Goal: Information Seeking & Learning: Check status

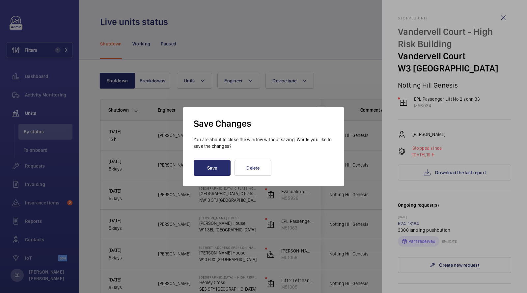
scroll to position [209, 0]
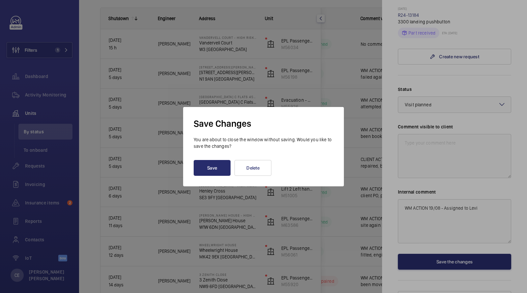
click at [31, 165] on div at bounding box center [263, 146] width 527 height 293
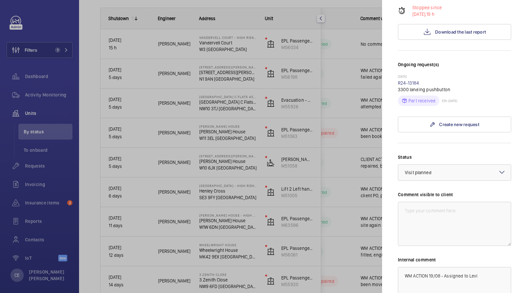
scroll to position [0, 0]
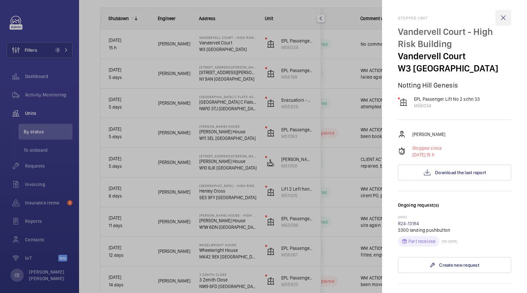
click at [503, 12] on wm-front-icon-button at bounding box center [503, 18] width 16 height 16
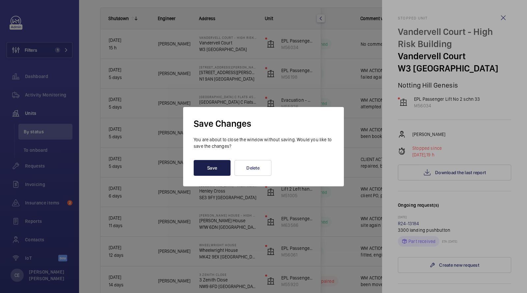
click at [218, 168] on button "Save" at bounding box center [212, 168] width 37 height 16
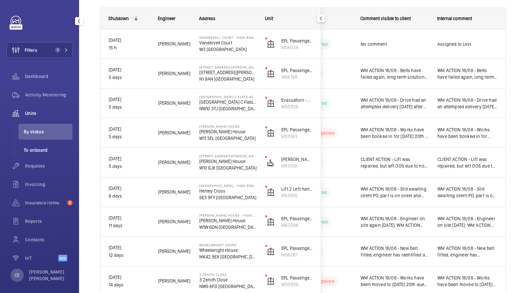
click at [39, 151] on span "To onboard" at bounding box center [48, 150] width 49 height 7
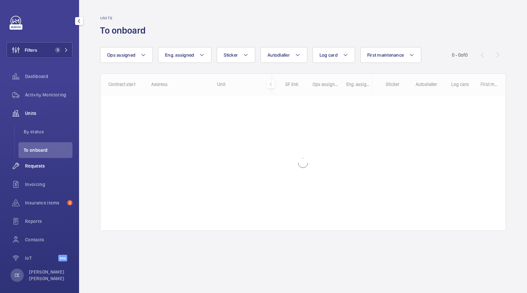
click at [32, 171] on div "Requests" at bounding box center [40, 166] width 66 height 16
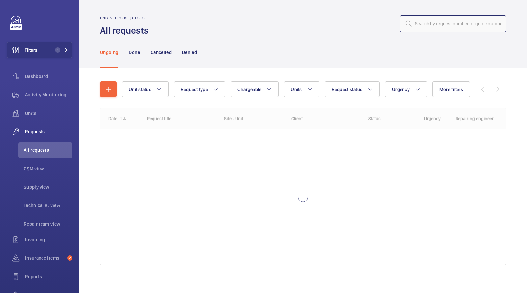
click at [467, 29] on input "text" at bounding box center [453, 23] width 106 height 16
type input "11062"
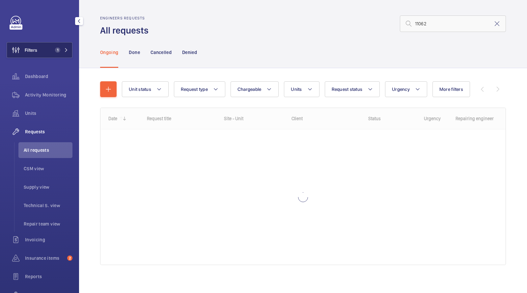
click at [50, 50] on button "Filters 1" at bounding box center [40, 50] width 66 height 16
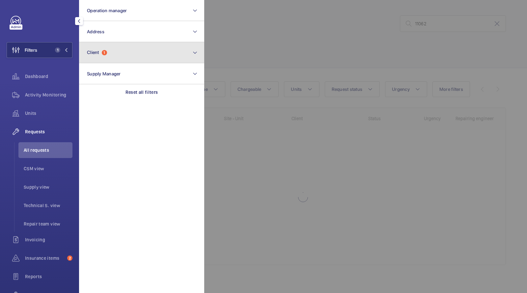
click at [103, 49] on button "Client 1" at bounding box center [141, 52] width 125 height 21
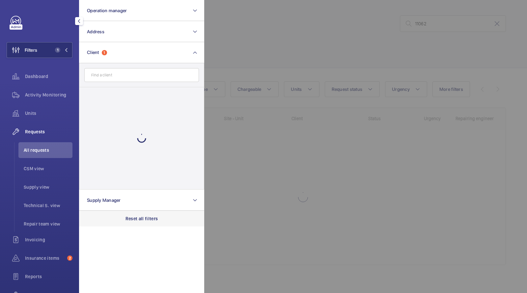
click at [141, 213] on div "Reset all filters" at bounding box center [141, 219] width 125 height 16
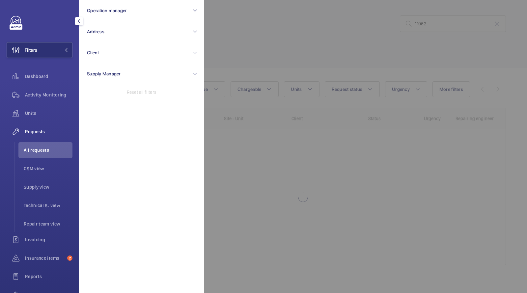
click at [312, 41] on div at bounding box center [467, 146] width 527 height 293
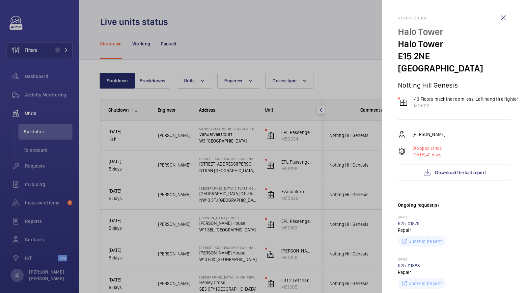
scroll to position [34, 0]
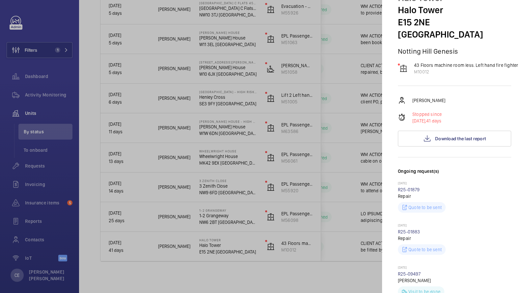
click at [30, 149] on div at bounding box center [263, 146] width 527 height 293
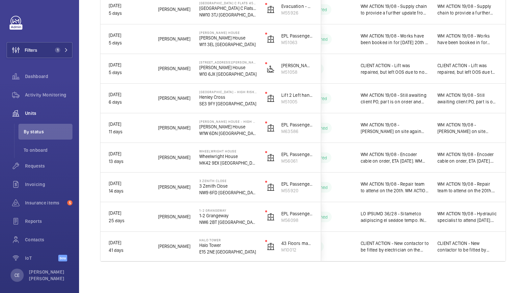
scroll to position [0, 0]
click at [38, 167] on span "Requests" at bounding box center [48, 166] width 47 height 7
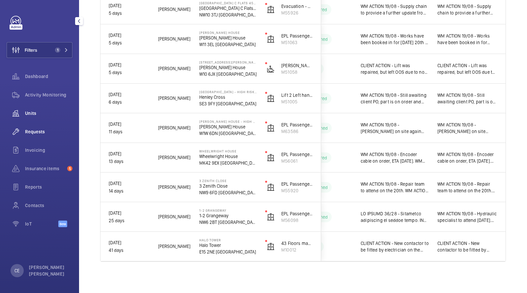
scroll to position [4, 0]
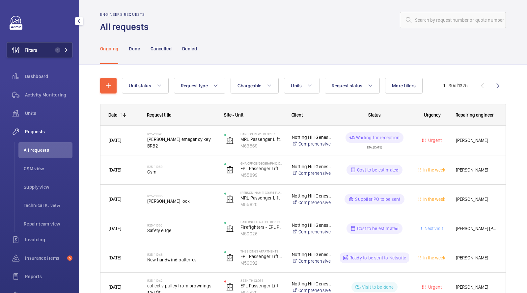
click at [53, 46] on button "Filters 1" at bounding box center [40, 50] width 66 height 16
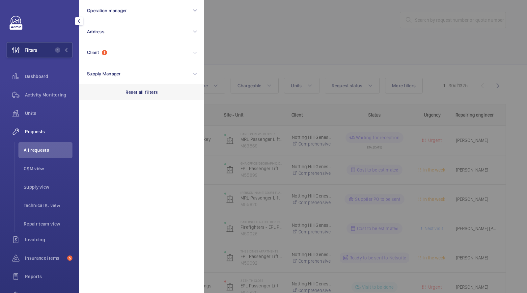
click at [139, 94] on p "Reset all filters" at bounding box center [142, 92] width 33 height 7
click at [280, 34] on div at bounding box center [467, 146] width 527 height 293
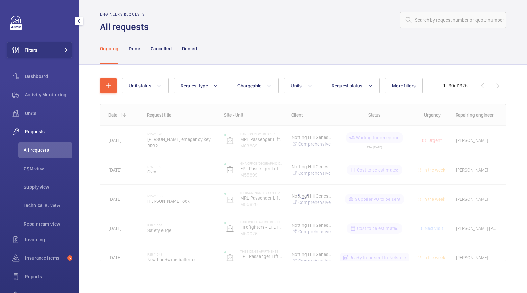
click at [450, 29] on div "Engineers requests All requests" at bounding box center [303, 22] width 406 height 21
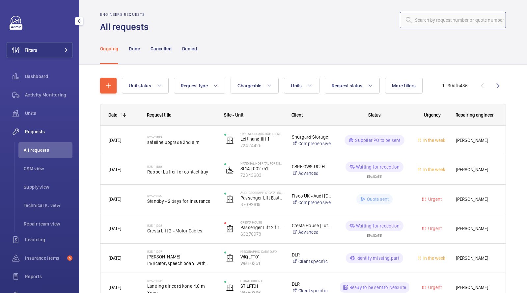
click at [436, 19] on input "text" at bounding box center [453, 20] width 106 height 16
drag, startPoint x: 435, startPoint y: 18, endPoint x: 358, endPoint y: 18, distance: 77.1
click at [363, 18] on div "11062" at bounding box center [329, 20] width 353 height 16
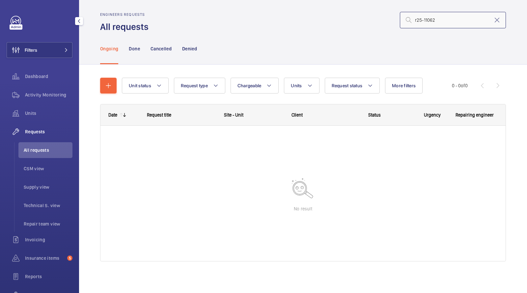
type input "r25-11062"
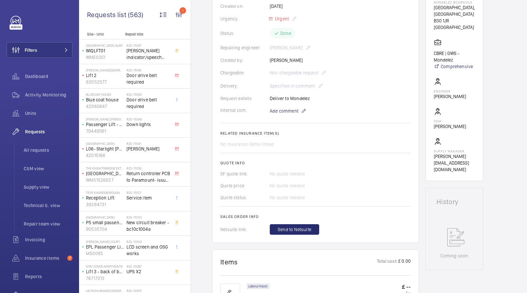
scroll to position [128, 0]
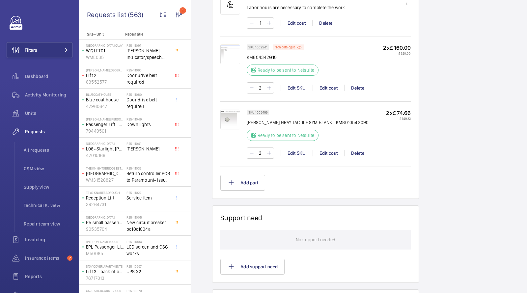
scroll to position [465, 0]
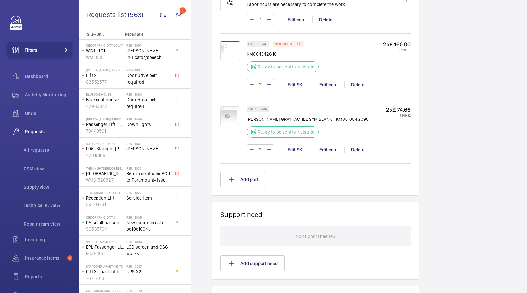
drag, startPoint x: 390, startPoint y: 43, endPoint x: 407, endPoint y: 42, distance: 17.9
click at [410, 42] on p "2 x £ 160.00" at bounding box center [397, 44] width 28 height 7
click at [229, 48] on img at bounding box center [230, 51] width 20 height 20
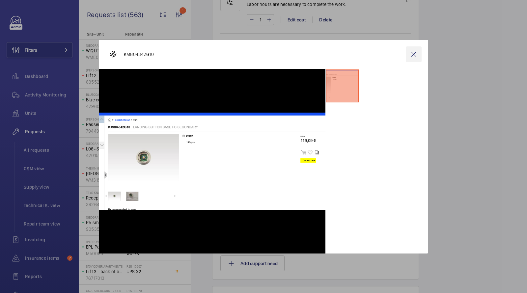
click at [415, 52] on wm-front-icon-button at bounding box center [414, 54] width 16 height 16
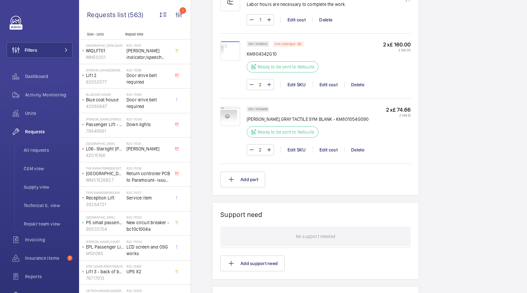
click at [228, 112] on img at bounding box center [230, 116] width 20 height 20
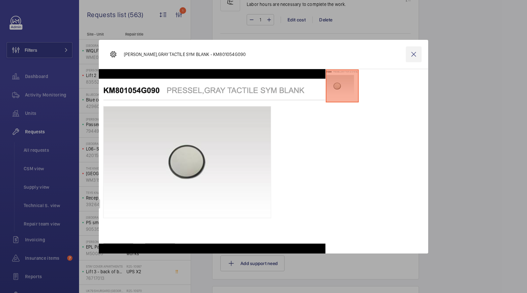
click at [413, 55] on wm-front-icon-button at bounding box center [414, 54] width 16 height 16
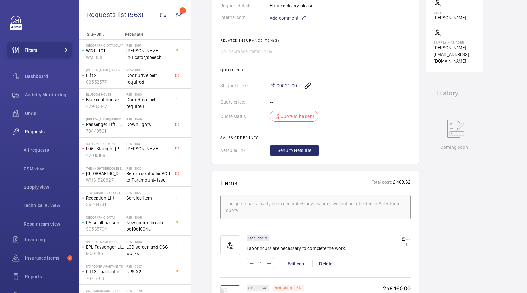
scroll to position [207, 0]
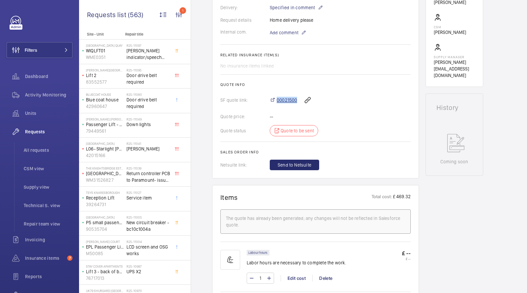
copy span "00021500"
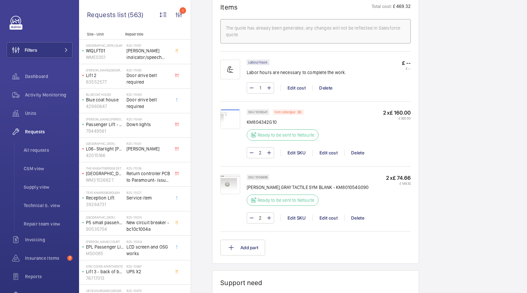
scroll to position [400, 0]
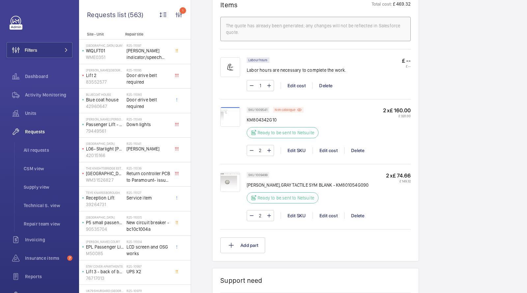
click at [260, 117] on p "KM804342G10" at bounding box center [285, 120] width 76 height 7
copy p "KM804342G10"
click at [228, 114] on img at bounding box center [230, 117] width 20 height 20
click at [227, 115] on img at bounding box center [230, 117] width 20 height 20
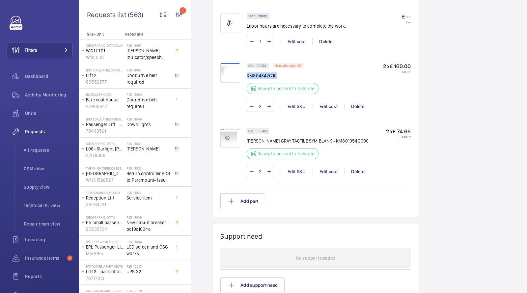
scroll to position [458, 0]
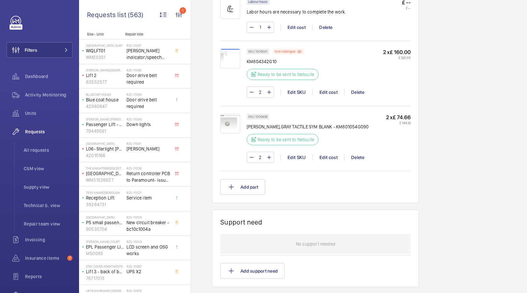
click at [356, 124] on p "[PERSON_NAME],GRAY TACTILE SYM BLANK - KM801054G090" at bounding box center [308, 127] width 122 height 7
drag, startPoint x: 356, startPoint y: 124, endPoint x: 247, endPoint y: 125, distance: 108.7
click at [247, 125] on p "[PERSON_NAME],GRAY TACTILE SYM BLANK - KM801054G090" at bounding box center [308, 127] width 122 height 7
copy p "[PERSON_NAME],GRAY TACTILE SYM BLANK - KM801054G090"
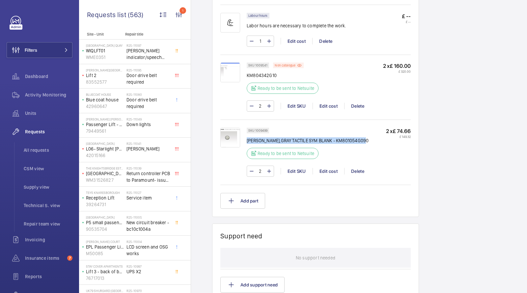
scroll to position [440, 0]
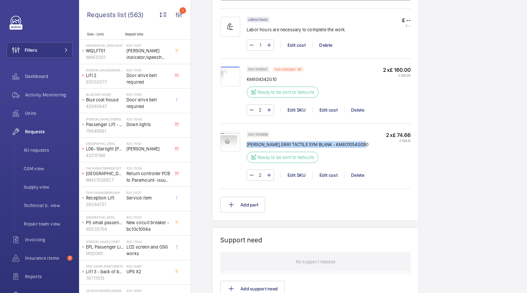
copy p "[PERSON_NAME],GRAY TACTILE SYM BLANK - KM801054G090"
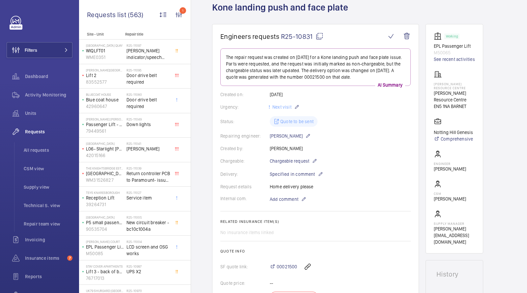
scroll to position [17, 0]
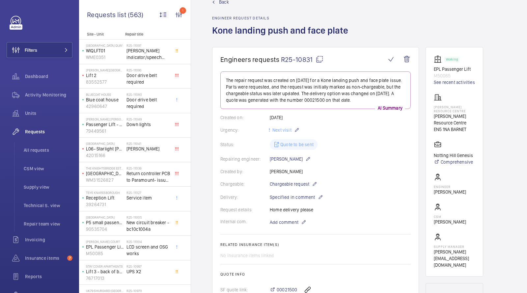
drag, startPoint x: 358, startPoint y: 31, endPoint x: 209, endPoint y: 23, distance: 148.8
click at [209, 23] on wm-front-admin-header "Back Engineer request details Kone landing push and face plate" at bounding box center [359, 15] width 336 height 64
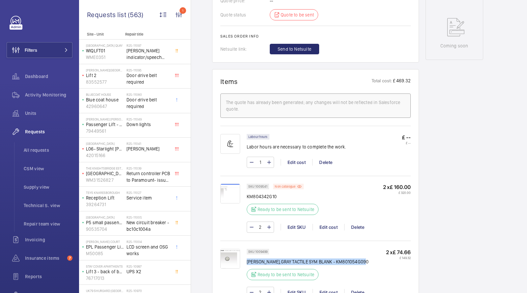
scroll to position [332, 0]
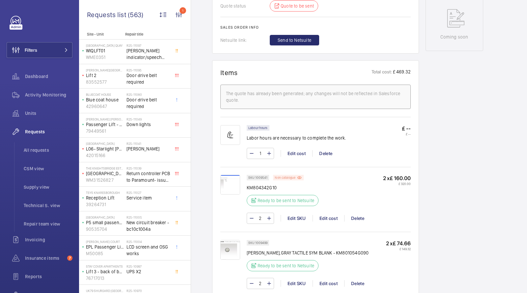
click at [284, 177] on p "Non catalogue" at bounding box center [285, 178] width 21 height 2
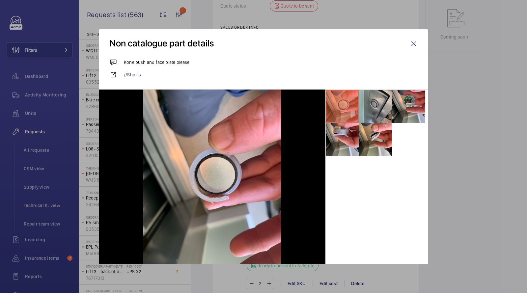
click at [380, 108] on li at bounding box center [375, 106] width 33 height 33
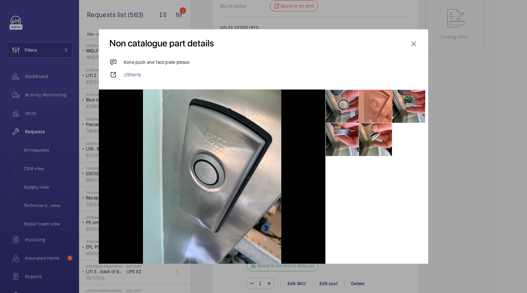
click at [340, 106] on li at bounding box center [342, 106] width 33 height 33
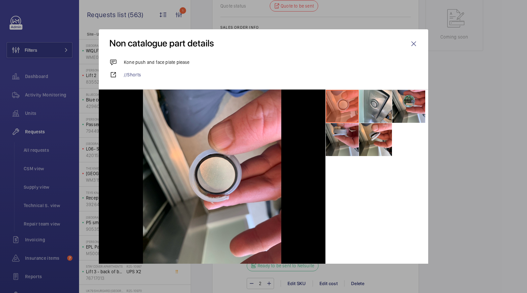
click at [343, 148] on li at bounding box center [342, 139] width 33 height 33
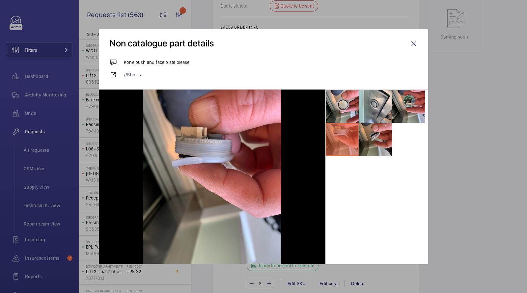
click at [375, 140] on li at bounding box center [375, 139] width 33 height 33
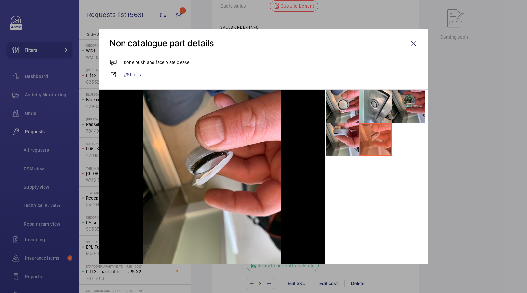
click at [407, 109] on li at bounding box center [408, 106] width 33 height 33
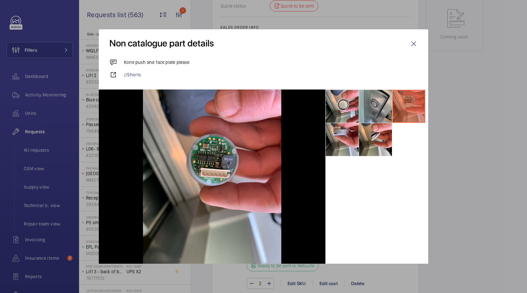
click at [386, 103] on li at bounding box center [375, 106] width 33 height 33
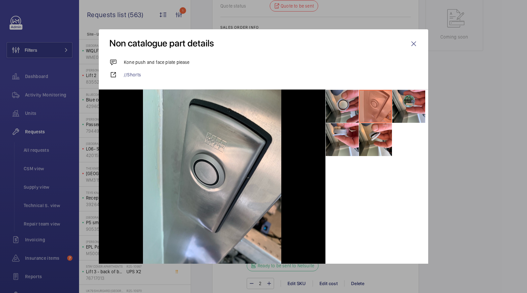
click at [336, 108] on li at bounding box center [342, 106] width 33 height 33
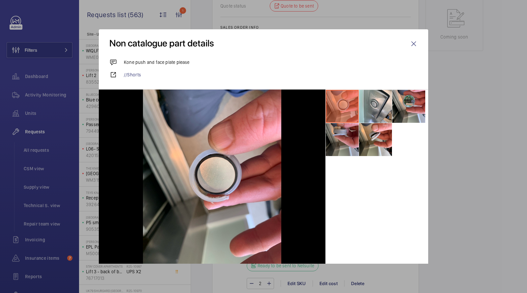
click at [328, 150] on li at bounding box center [342, 139] width 33 height 33
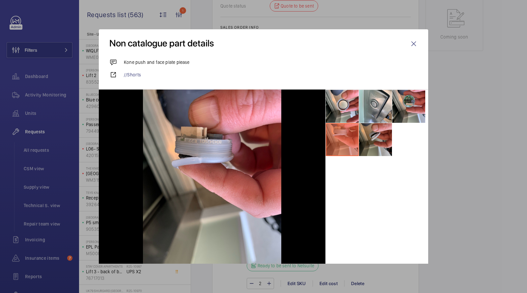
click at [371, 137] on li at bounding box center [375, 139] width 33 height 33
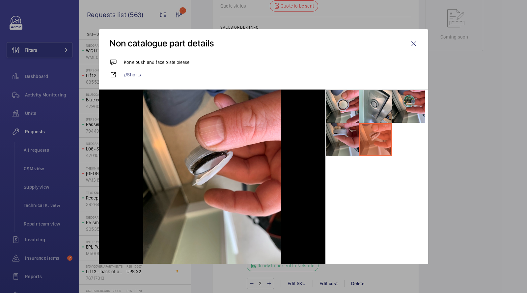
click at [344, 139] on li at bounding box center [342, 139] width 33 height 33
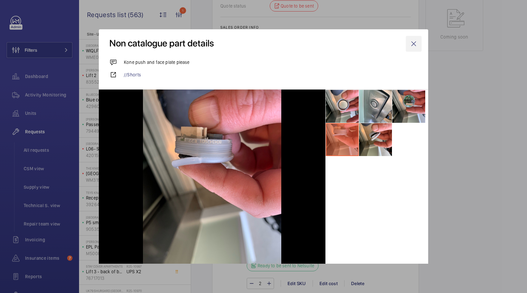
click at [415, 46] on wm-front-icon-button at bounding box center [414, 44] width 16 height 16
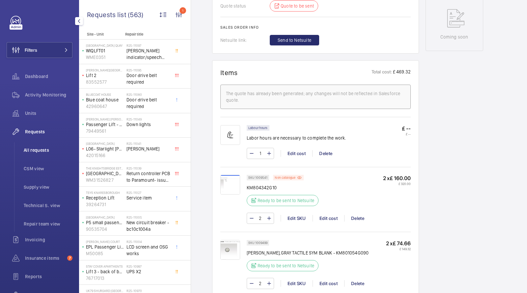
click at [38, 151] on span "All requests" at bounding box center [48, 150] width 49 height 7
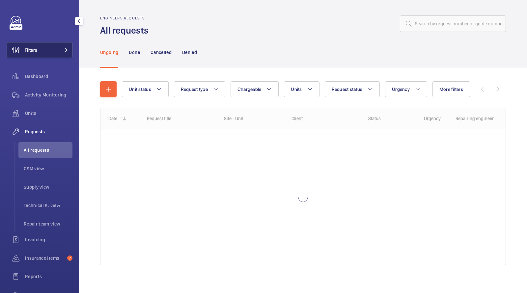
click at [46, 51] on button "Filters" at bounding box center [40, 50] width 66 height 16
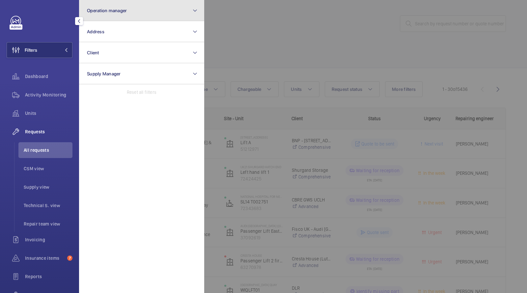
click at [103, 11] on span "Operation manager" at bounding box center [107, 10] width 40 height 5
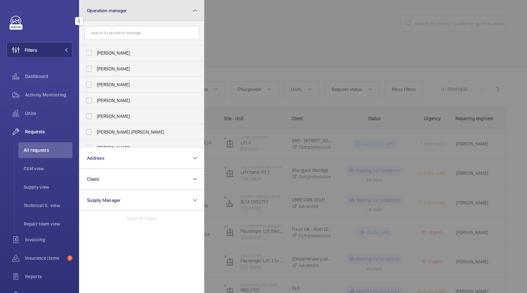
click at [105, 10] on span "Operation manager" at bounding box center [107, 10] width 40 height 5
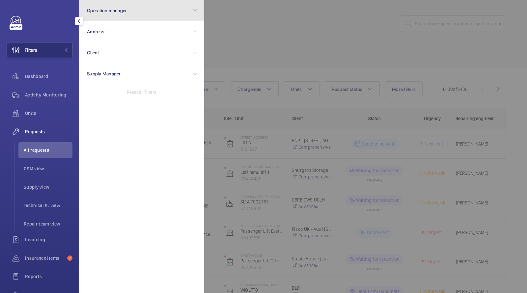
click at [105, 15] on button "Operation manager" at bounding box center [141, 10] width 125 height 21
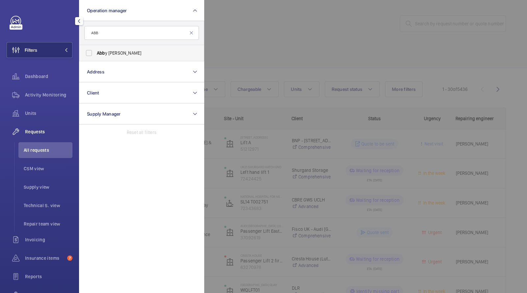
type input "ABB"
click at [112, 53] on span "Abb y [PERSON_NAME]" at bounding box center [142, 53] width 91 height 7
click at [96, 53] on input "Abb y [PERSON_NAME]" at bounding box center [88, 52] width 13 height 13
checkbox input "true"
click at [251, 36] on div at bounding box center [467, 146] width 527 height 293
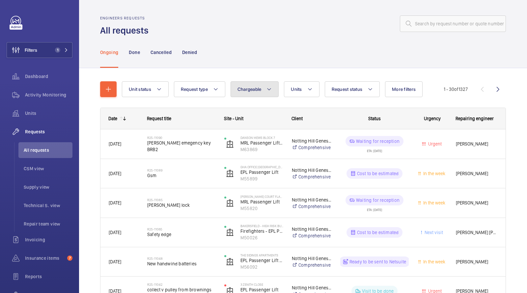
click at [252, 91] on span "Chargeable" at bounding box center [250, 89] width 24 height 5
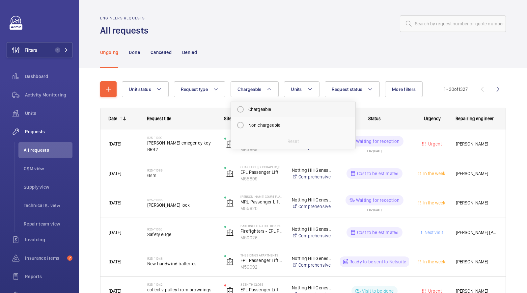
click at [255, 109] on mat-radio-button "Chargeable" at bounding box center [293, 109] width 119 height 13
radio input "true"
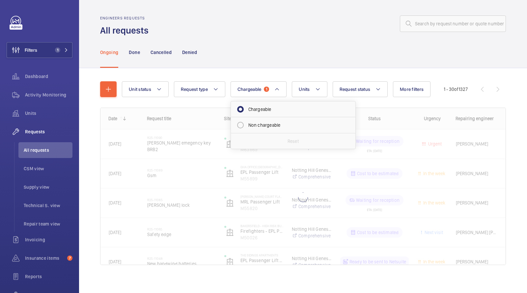
click at [254, 57] on div "Ongoing Done Cancelled Denied" at bounding box center [303, 52] width 406 height 31
click at [345, 88] on span "Request status" at bounding box center [355, 89] width 31 height 5
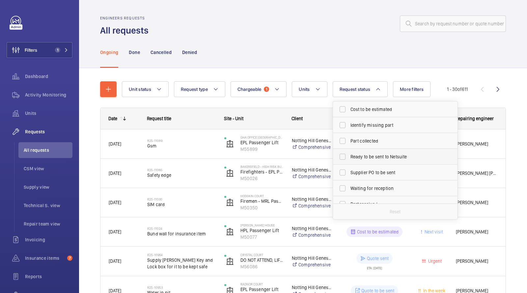
click at [368, 156] on span "Ready to be sent to Netsuite" at bounding box center [396, 157] width 91 height 7
click at [349, 156] on input "Ready to be sent to Netsuite" at bounding box center [342, 156] width 13 height 13
checkbox input "true"
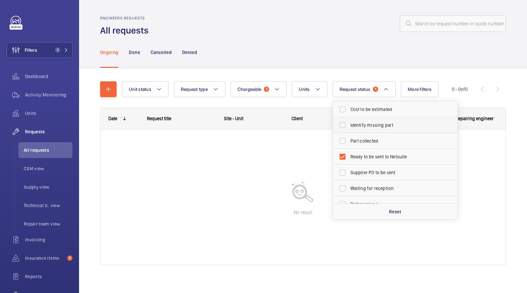
click at [361, 122] on span "Identify missing part" at bounding box center [396, 125] width 91 height 7
click at [349, 122] on input "Identify missing part" at bounding box center [342, 125] width 13 height 13
checkbox input "true"
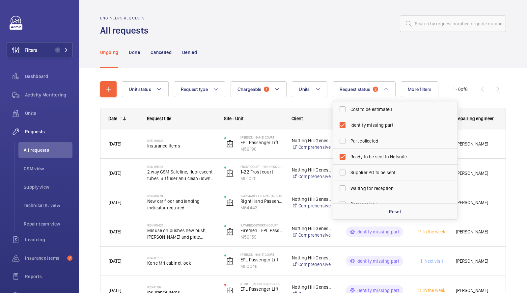
click at [302, 23] on div at bounding box center [329, 24] width 353 height 16
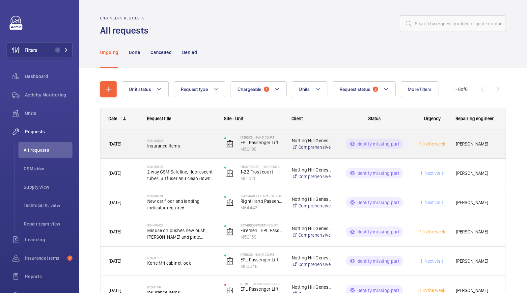
click at [174, 144] on span "Insurance items" at bounding box center [181, 146] width 69 height 7
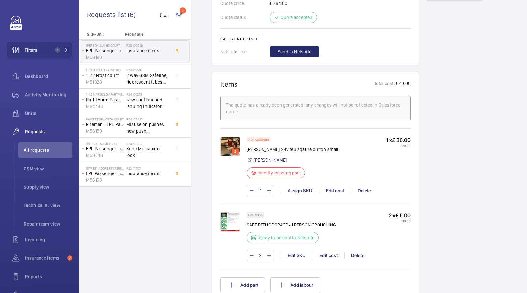
scroll to position [386, 0]
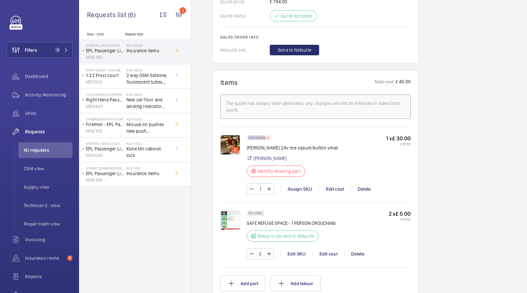
drag, startPoint x: 265, startPoint y: 133, endPoint x: 248, endPoint y: 133, distance: 16.1
click at [248, 137] on p "Non catalogue" at bounding box center [258, 138] width 21 height 2
click at [269, 137] on p "Non catalogue" at bounding box center [258, 138] width 21 height 2
click at [32, 147] on span "All requests" at bounding box center [48, 150] width 49 height 7
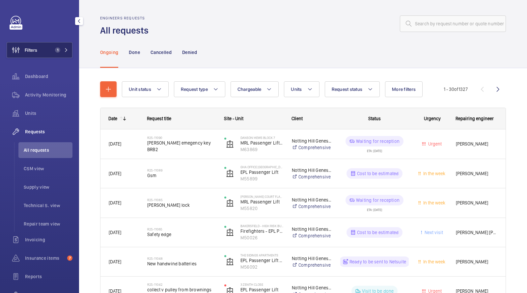
click at [43, 52] on button "Filters 1" at bounding box center [40, 50] width 66 height 16
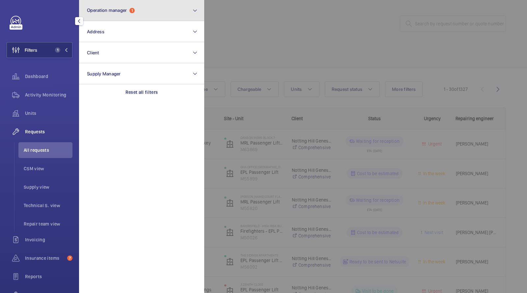
click at [106, 11] on span "Operation manager" at bounding box center [107, 10] width 40 height 5
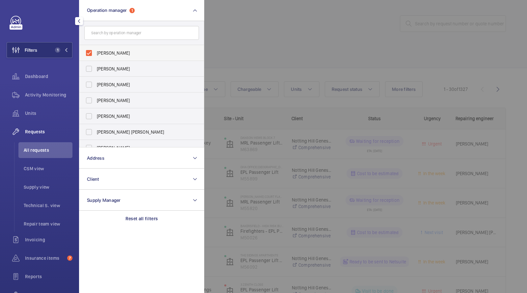
click at [104, 51] on span "[PERSON_NAME]" at bounding box center [142, 53] width 91 height 7
click at [96, 51] on input "[PERSON_NAME]" at bounding box center [88, 52] width 13 height 13
checkbox input "false"
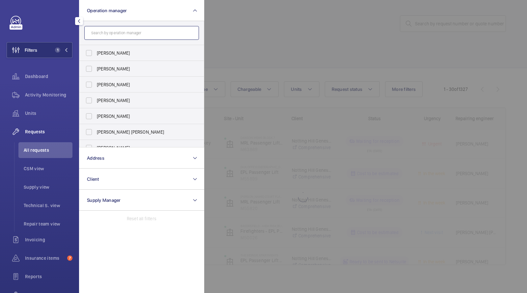
click at [106, 33] on input "text" at bounding box center [141, 33] width 115 height 14
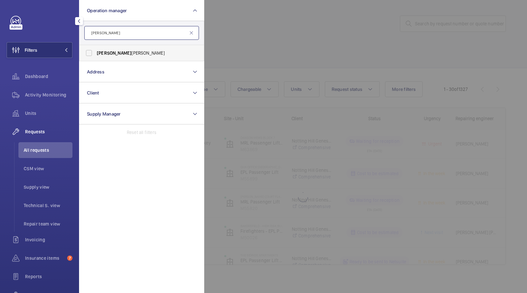
type input "[PERSON_NAME]"
click at [104, 51] on span "[PERSON_NAME]" at bounding box center [114, 52] width 35 height 5
click at [96, 51] on input "[PERSON_NAME]" at bounding box center [88, 52] width 13 height 13
checkbox input "true"
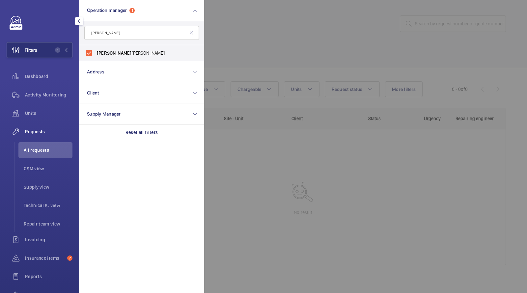
click at [254, 26] on div at bounding box center [467, 146] width 527 height 293
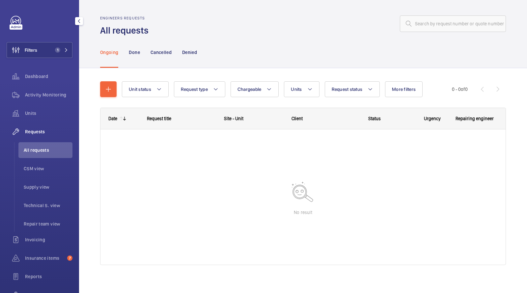
click at [36, 147] on span "All requests" at bounding box center [48, 150] width 49 height 7
click at [45, 49] on button "Filters 1" at bounding box center [40, 50] width 66 height 16
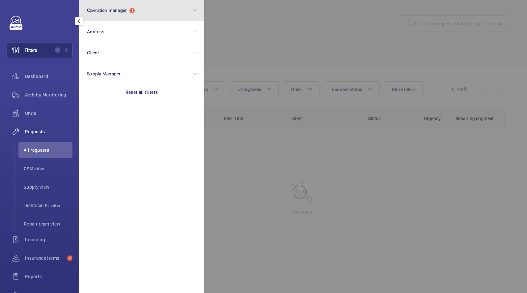
click at [110, 12] on span "Operation manager" at bounding box center [107, 10] width 40 height 5
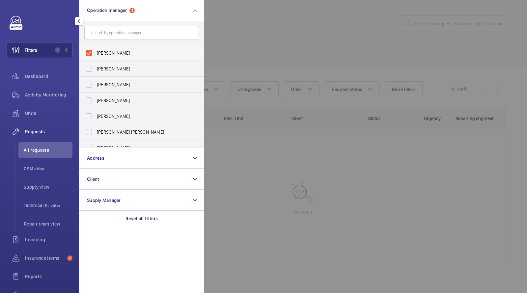
click at [108, 47] on label "[PERSON_NAME]" at bounding box center [136, 53] width 115 height 16
click at [96, 47] on input "[PERSON_NAME]" at bounding box center [88, 52] width 13 height 13
checkbox input "false"
click at [108, 33] on input "text" at bounding box center [141, 33] width 115 height 14
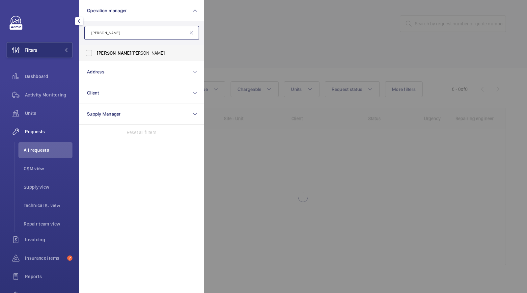
type input "[PERSON_NAME]"
click at [109, 55] on span "[PERSON_NAME]" at bounding box center [142, 53] width 91 height 7
click at [96, 55] on input "[PERSON_NAME]" at bounding box center [88, 52] width 13 height 13
checkbox input "true"
click at [267, 38] on div at bounding box center [467, 146] width 527 height 293
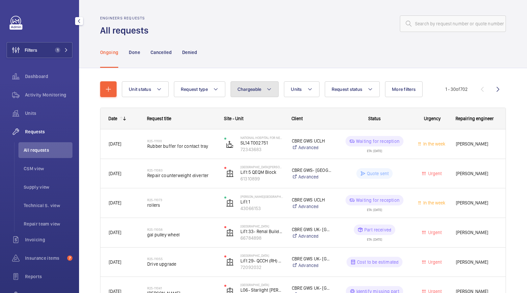
click at [258, 84] on button "Chargeable" at bounding box center [255, 89] width 48 height 16
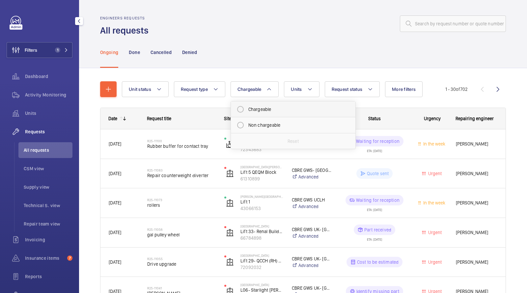
click at [255, 114] on mat-radio-button "Chargeable" at bounding box center [293, 109] width 119 height 13
radio input "true"
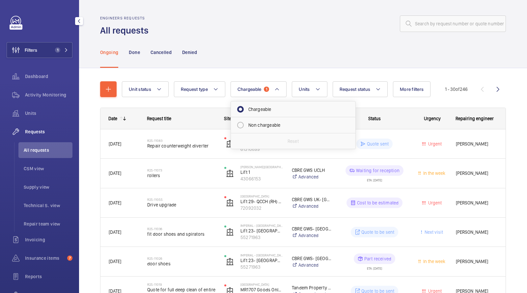
click at [245, 18] on div at bounding box center [329, 24] width 353 height 16
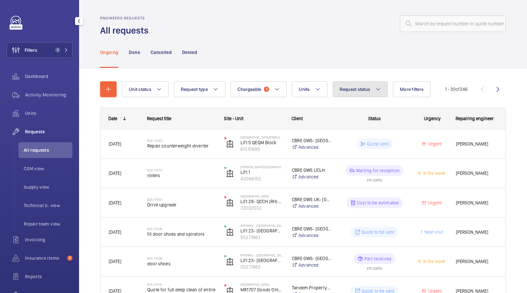
click at [360, 89] on span "Request status" at bounding box center [355, 89] width 31 height 5
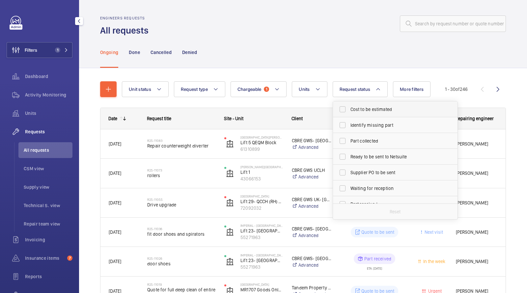
click at [361, 110] on span "Cost to be estimated" at bounding box center [396, 109] width 91 height 7
click at [349, 110] on input "Cost to be estimated" at bounding box center [342, 109] width 13 height 13
checkbox input "true"
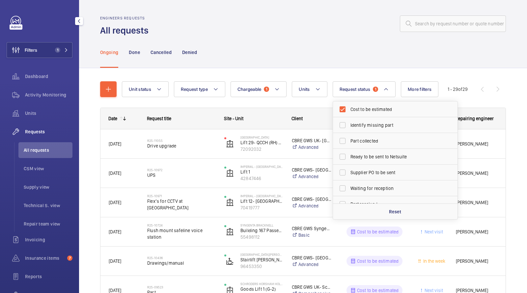
click at [353, 53] on div "Ongoing Done Cancelled Denied" at bounding box center [303, 52] width 406 height 31
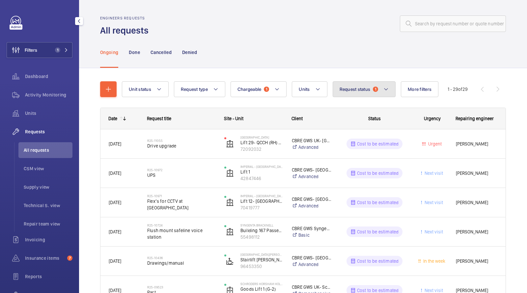
click at [371, 84] on button "Request status 1" at bounding box center [364, 89] width 63 height 16
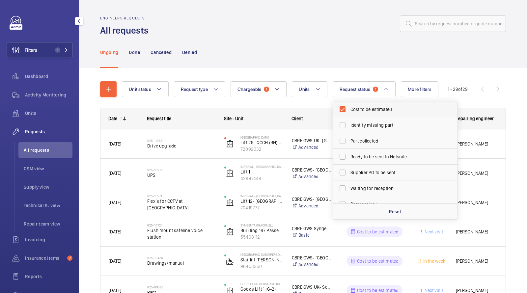
click at [367, 109] on span "Cost to be estimated" at bounding box center [396, 109] width 91 height 7
click at [349, 109] on input "Cost to be estimated" at bounding box center [342, 109] width 13 height 13
checkbox input "false"
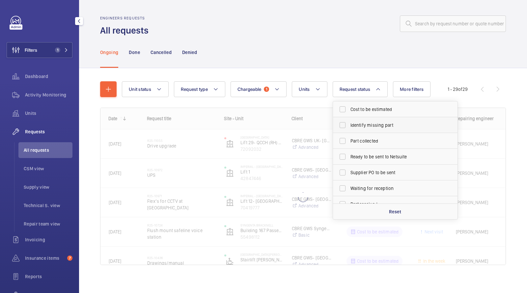
click at [364, 121] on label "Identify missing part" at bounding box center [390, 125] width 115 height 16
click at [349, 121] on input "Identify missing part" at bounding box center [342, 125] width 13 height 13
checkbox input "true"
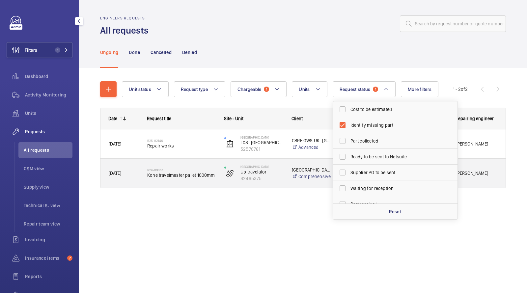
click at [164, 150] on div "R25-02146 Repair works" at bounding box center [181, 143] width 69 height 19
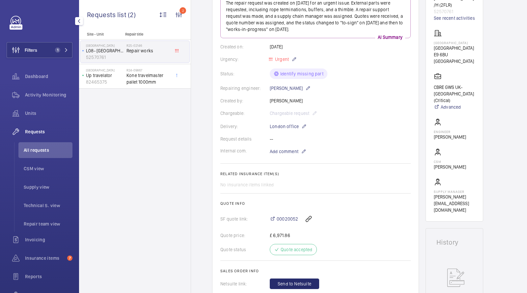
scroll to position [89, 0]
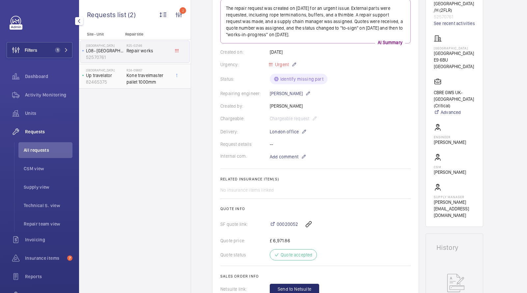
click at [145, 76] on span "Kone travelmaster pallet 1000mm" at bounding box center [147, 78] width 43 height 13
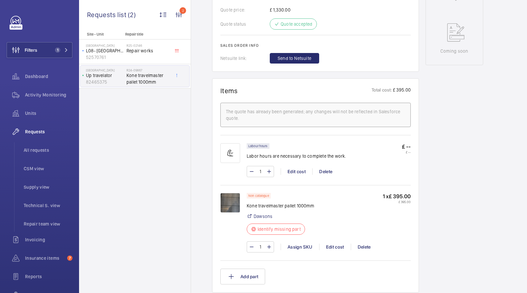
scroll to position [330, 0]
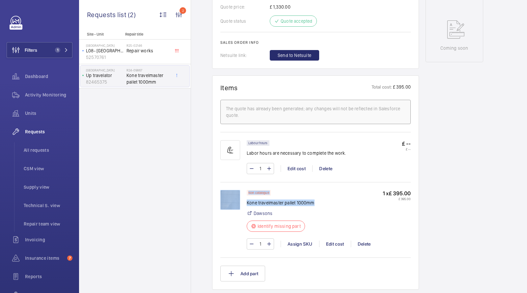
drag, startPoint x: 316, startPoint y: 204, endPoint x: 245, endPoint y: 201, distance: 71.5
click at [244, 201] on div "Non catalogue Kone travelmaster pallet 1000mm Dawsons Identify missing part 1 x…" at bounding box center [315, 223] width 190 height 66
click at [287, 196] on div "Non catalogue Kone travelmaster pallet 1000mm Dawsons Identify missing part" at bounding box center [281, 213] width 68 height 46
drag, startPoint x: 315, startPoint y: 202, endPoint x: 247, endPoint y: 202, distance: 67.5
click at [247, 202] on div "Non catalogue Kone travelmaster pallet 1000mm Dawsons Identify missing part 1 x…" at bounding box center [329, 213] width 164 height 46
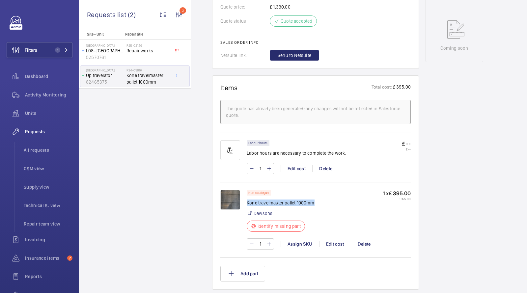
drag, startPoint x: 386, startPoint y: 191, endPoint x: 412, endPoint y: 192, distance: 25.4
click at [412, 192] on wm-front-card "Items Total cost: £ 395.00 The quote has already been generated; any changes wi…" at bounding box center [315, 182] width 207 height 214
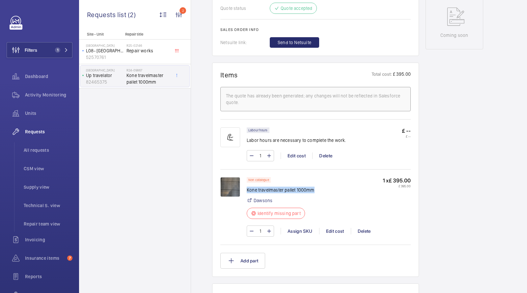
scroll to position [343, 0]
drag, startPoint x: 305, startPoint y: 214, endPoint x: 255, endPoint y: 213, distance: 50.1
click at [255, 213] on wm-front-pills "Identify missing part" at bounding box center [278, 213] width 62 height 11
click at [257, 212] on div "Identify missing part" at bounding box center [276, 213] width 58 height 11
click at [42, 150] on span "All requests" at bounding box center [48, 150] width 49 height 7
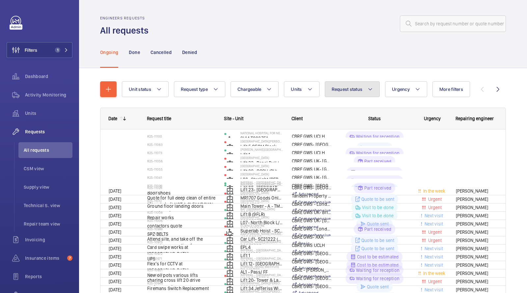
click at [358, 91] on span "Request status" at bounding box center [347, 89] width 31 height 5
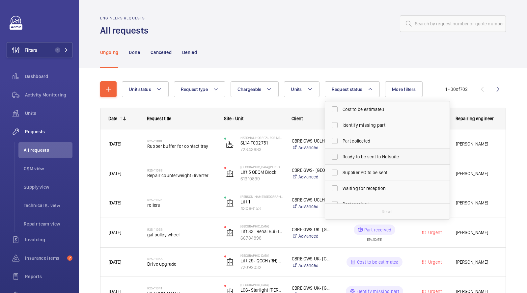
click at [355, 160] on span "Ready to be sent to Netsuite" at bounding box center [388, 157] width 91 height 7
click at [341, 160] on input "Ready to be sent to Netsuite" at bounding box center [334, 156] width 13 height 13
checkbox input "true"
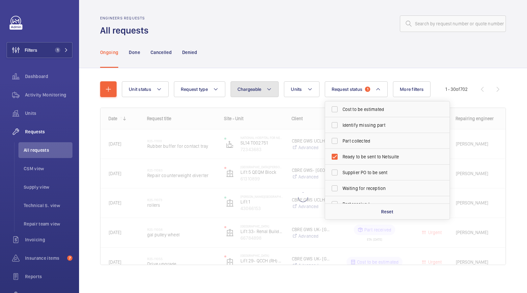
click at [263, 87] on button "Chargeable" at bounding box center [255, 89] width 48 height 16
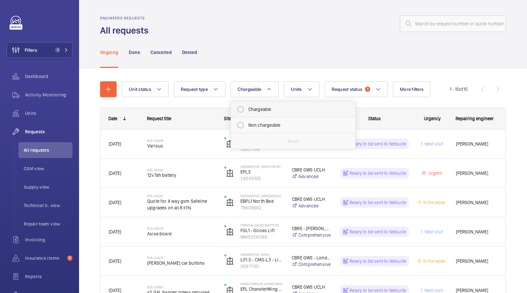
click at [261, 113] on mat-radio-button "Chargeable" at bounding box center [293, 109] width 119 height 13
radio input "true"
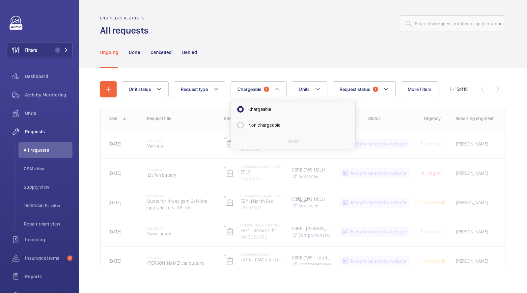
click at [276, 46] on div "Ongoing Done Cancelled Denied" at bounding box center [303, 52] width 406 height 31
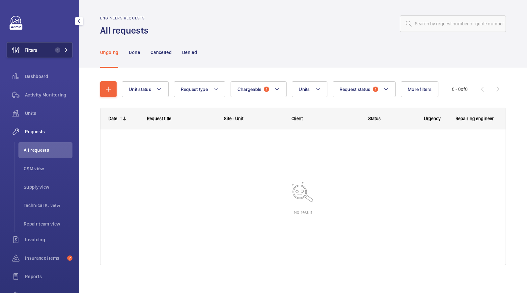
click at [48, 57] on button "Filters 1" at bounding box center [40, 50] width 66 height 16
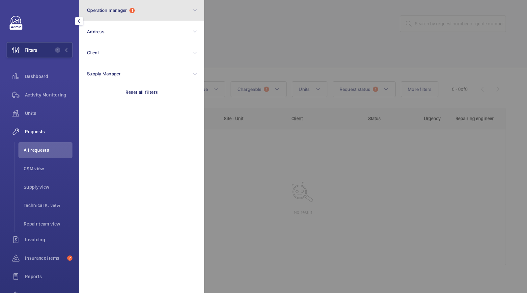
click at [117, 10] on span "Operation manager" at bounding box center [107, 10] width 40 height 5
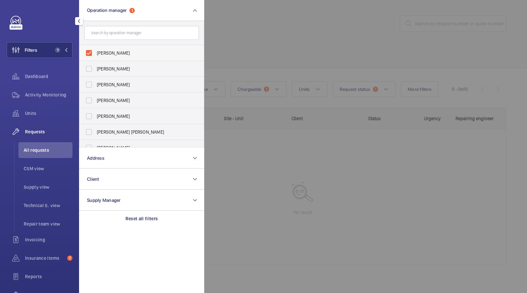
click at [114, 49] on label "[PERSON_NAME]" at bounding box center [136, 53] width 115 height 16
click at [96, 49] on input "[PERSON_NAME]" at bounding box center [88, 52] width 13 height 13
click at [114, 50] on span "[PERSON_NAME]" at bounding box center [142, 53] width 91 height 7
click at [96, 49] on input "[PERSON_NAME]" at bounding box center [88, 52] width 13 height 13
checkbox input "true"
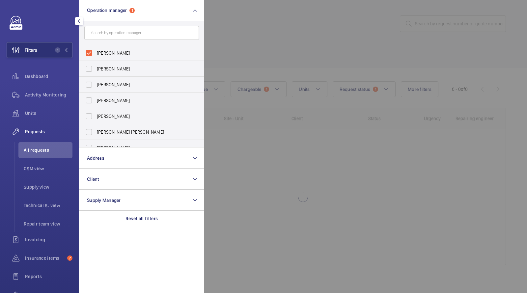
click at [289, 3] on div at bounding box center [467, 146] width 527 height 293
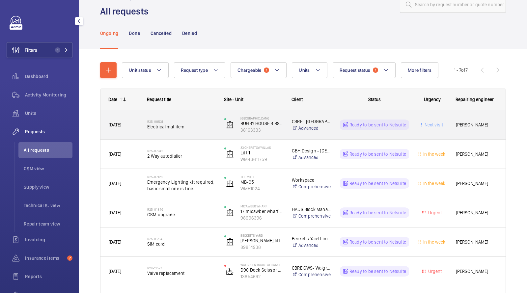
scroll to position [20, 0]
click at [167, 129] on span "Electrical mat item" at bounding box center [181, 126] width 69 height 7
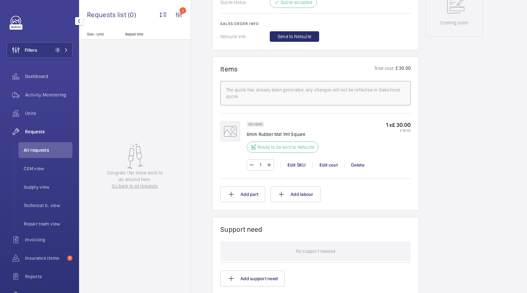
scroll to position [345, 0]
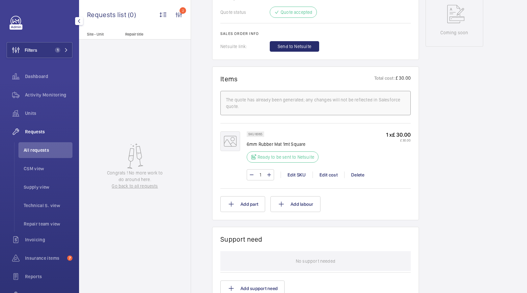
drag, startPoint x: 251, startPoint y: 131, endPoint x: 265, endPoint y: 131, distance: 14.2
click at [265, 131] on wm-front-pills "SKU 6065" at bounding box center [257, 134] width 21 height 6
drag, startPoint x: 251, startPoint y: 134, endPoint x: 267, endPoint y: 134, distance: 15.2
click at [267, 134] on wm-front-pills "SKU 6065" at bounding box center [257, 134] width 21 height 6
click at [39, 149] on span "All requests" at bounding box center [48, 150] width 49 height 7
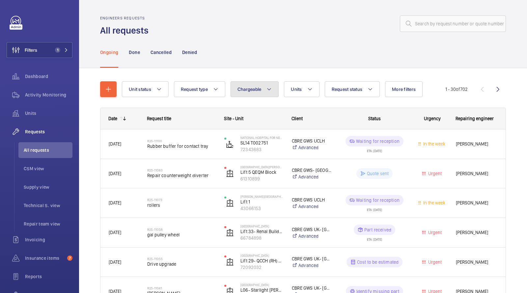
click at [257, 95] on button "Chargeable" at bounding box center [255, 89] width 48 height 16
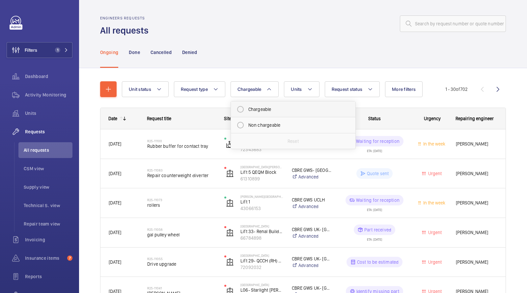
click at [263, 111] on mat-radio-button "Chargeable" at bounding box center [293, 109] width 119 height 13
radio input "true"
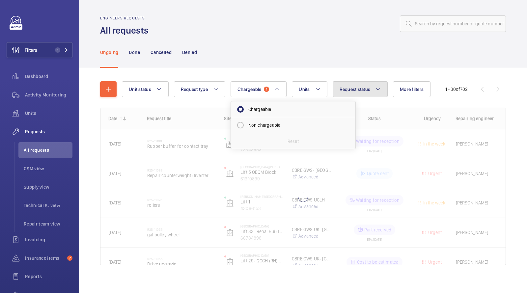
click at [367, 90] on span "Request status" at bounding box center [355, 89] width 31 height 5
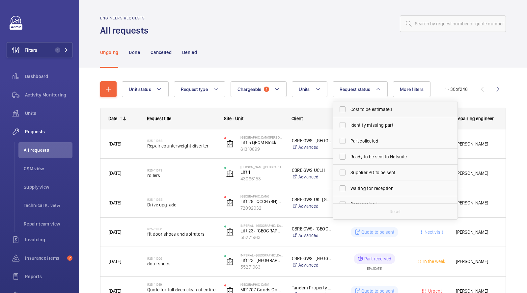
click at [360, 108] on span "Cost to be estimated" at bounding box center [396, 109] width 91 height 7
click at [349, 108] on input "Cost to be estimated" at bounding box center [342, 109] width 13 height 13
checkbox input "true"
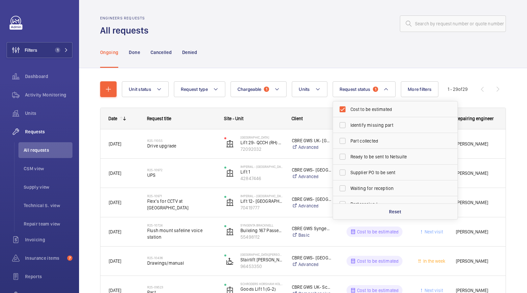
click at [315, 40] on div "Ongoing Done Cancelled Denied" at bounding box center [303, 52] width 406 height 31
